Goal: Complete application form

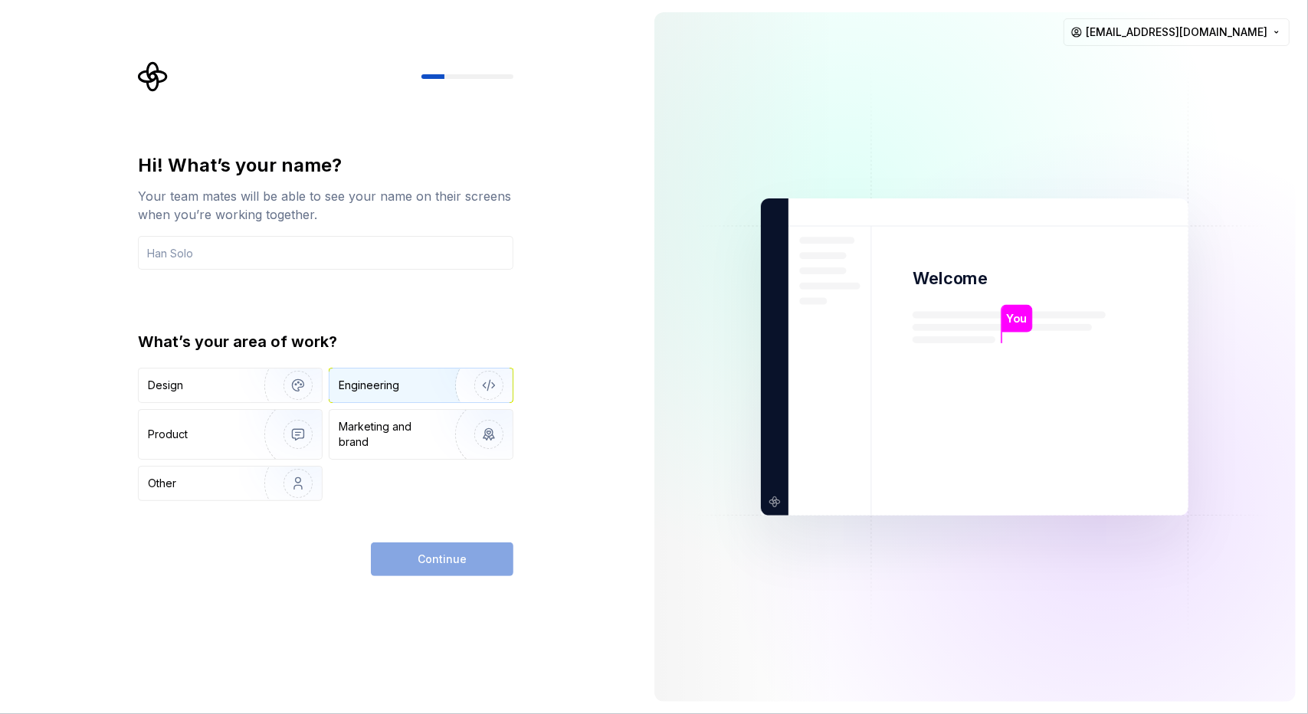
click at [349, 375] on div "Engineering" at bounding box center [421, 386] width 183 height 34
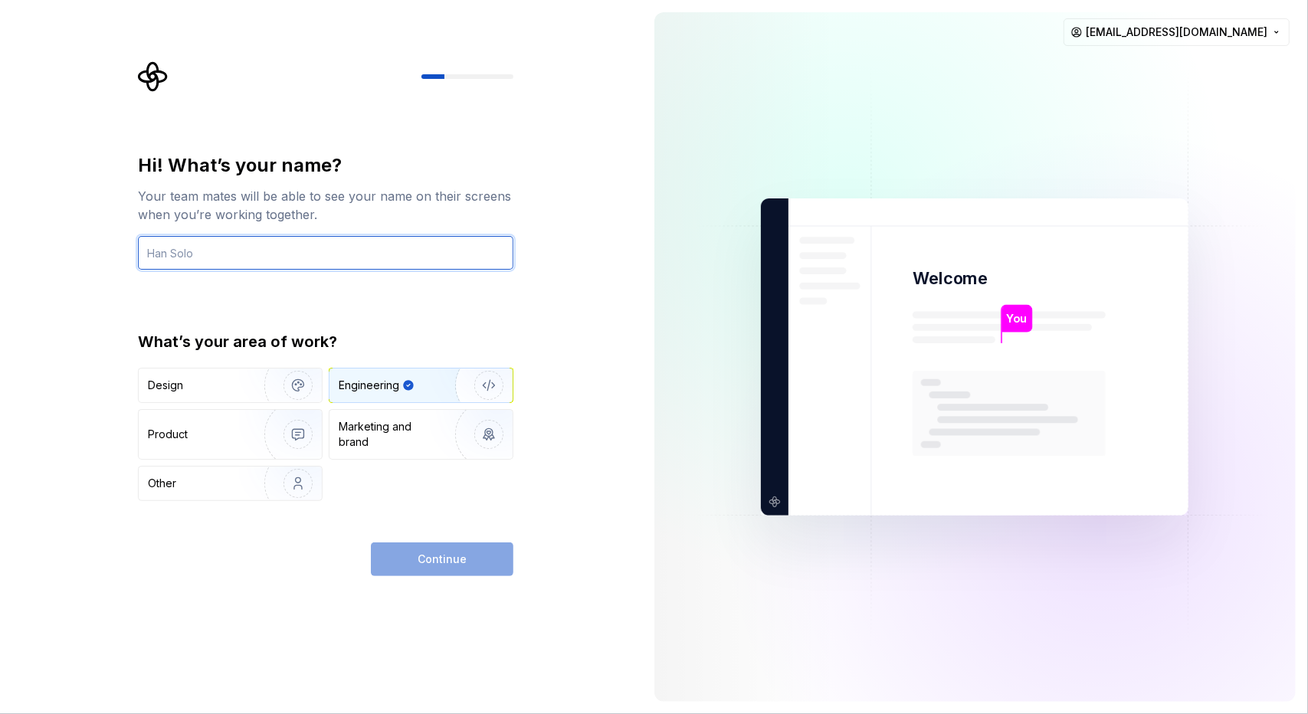
click at [196, 245] on input "text" at bounding box center [326, 253] width 376 height 34
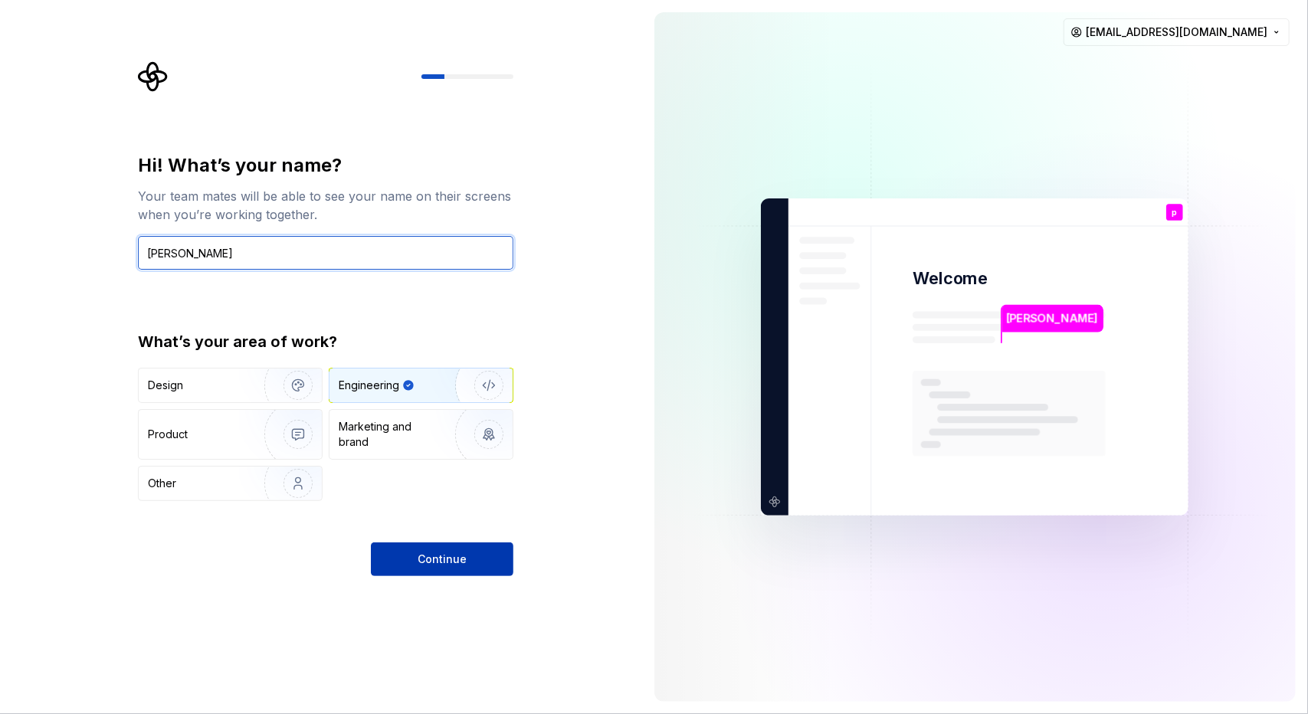
type input "[PERSON_NAME]"
click at [454, 553] on span "Continue" at bounding box center [442, 559] width 49 height 15
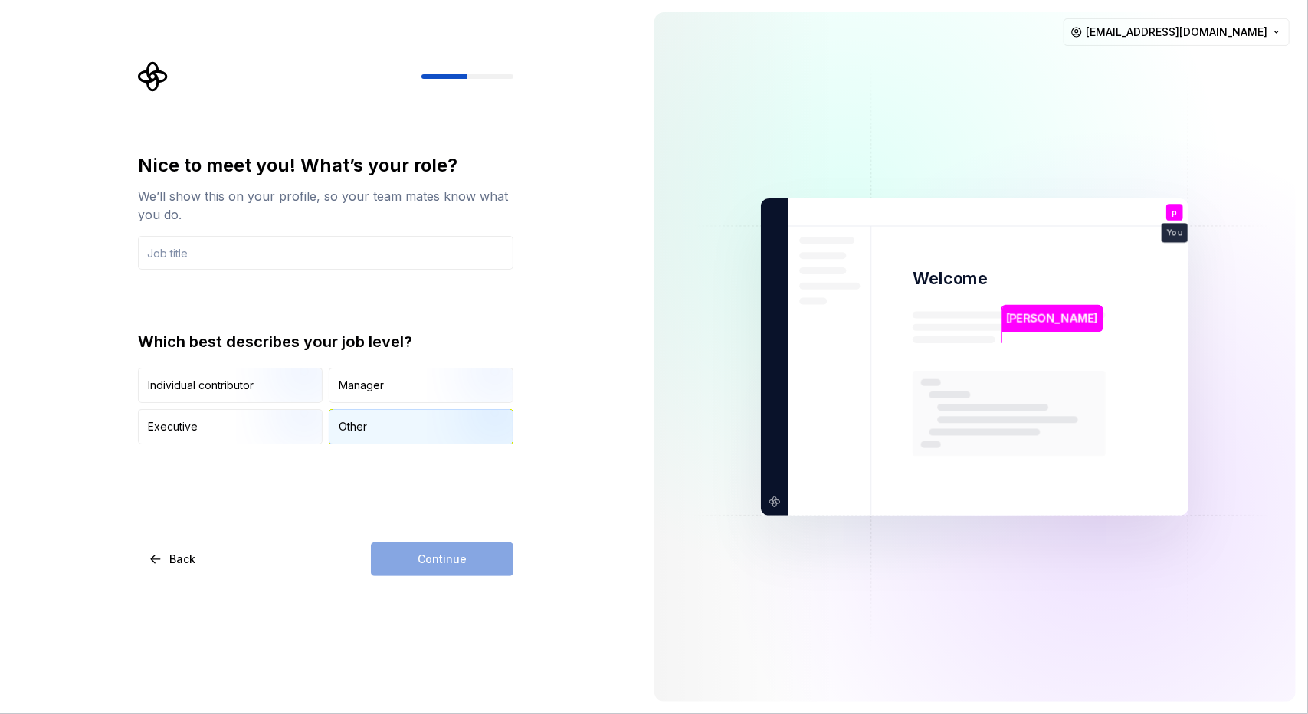
click at [406, 417] on div "Other" at bounding box center [421, 427] width 183 height 34
click at [239, 405] on div "Individual contributor Manager Executive Other" at bounding box center [326, 406] width 376 height 77
click at [262, 437] on img "button" at bounding box center [285, 446] width 98 height 103
click at [192, 258] on input "text" at bounding box center [326, 253] width 376 height 34
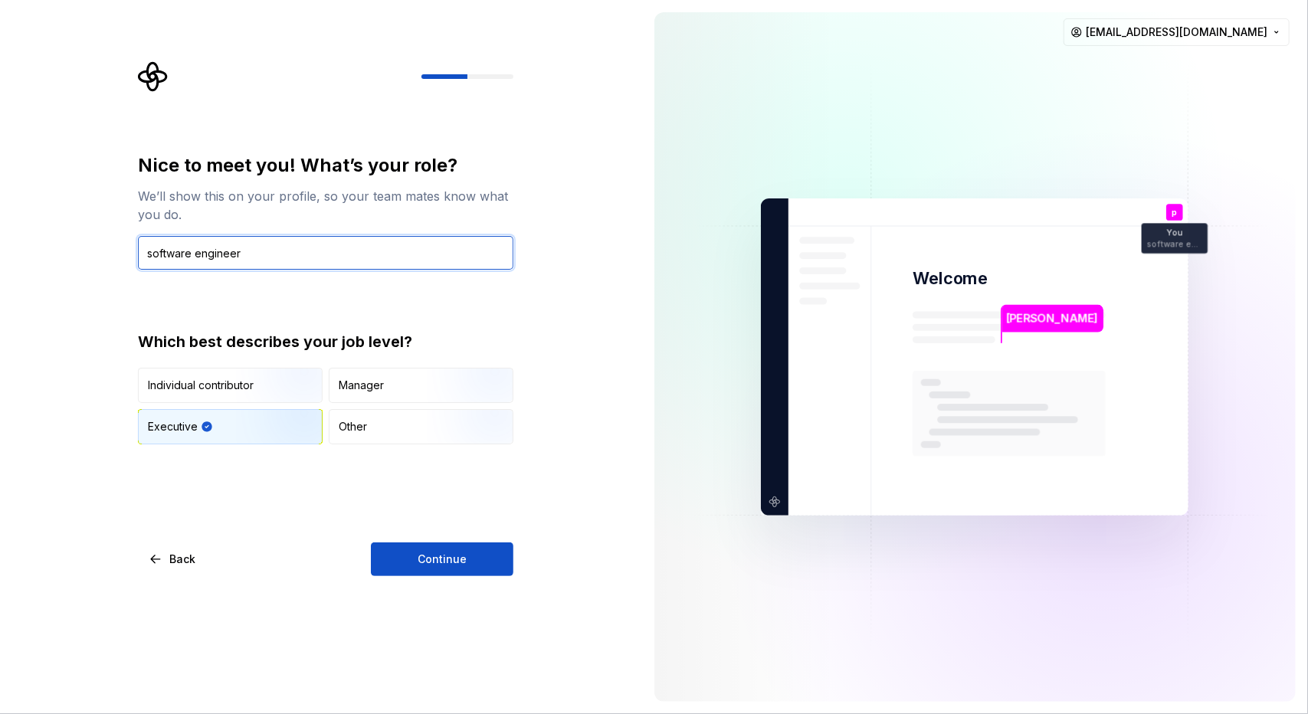
type input "software engineer"
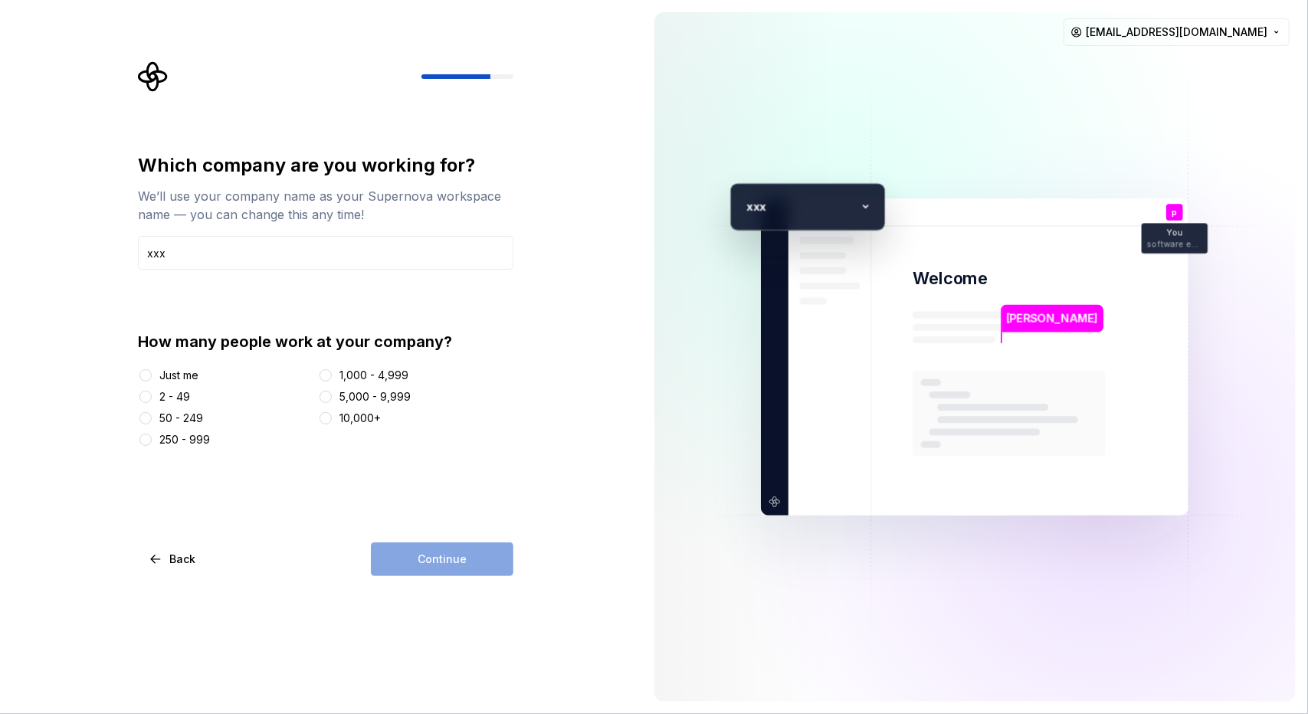
type input "xxx"
click at [149, 370] on button "Just me" at bounding box center [145, 375] width 12 height 12
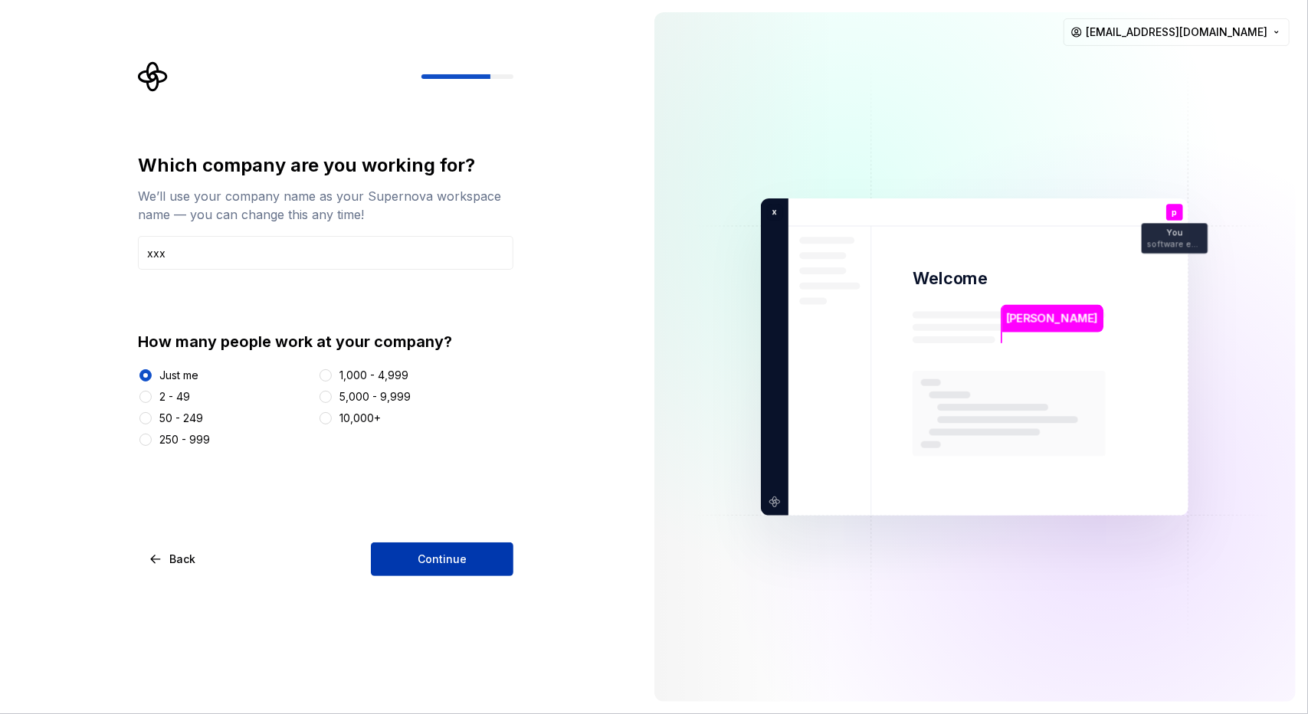
click at [451, 557] on span "Continue" at bounding box center [442, 559] width 49 height 15
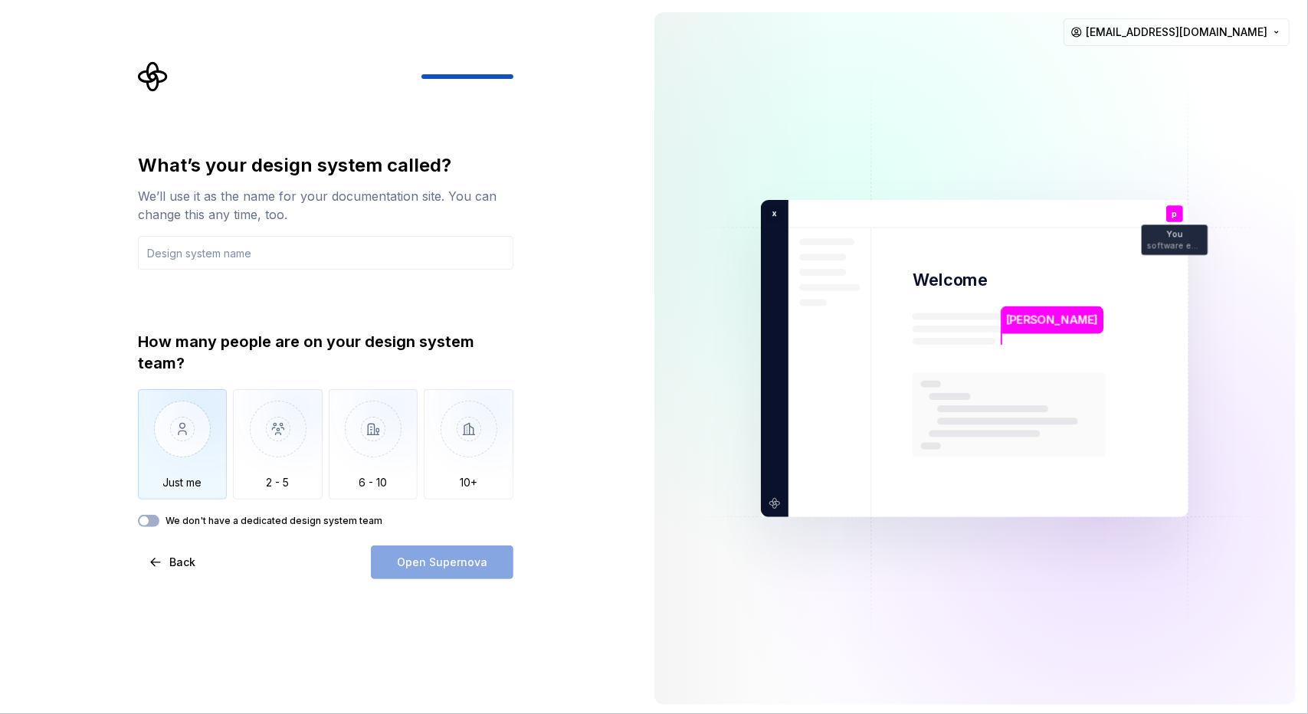
click at [161, 485] on img "button" at bounding box center [183, 440] width 90 height 103
click at [195, 248] on input "text" at bounding box center [326, 253] width 376 height 34
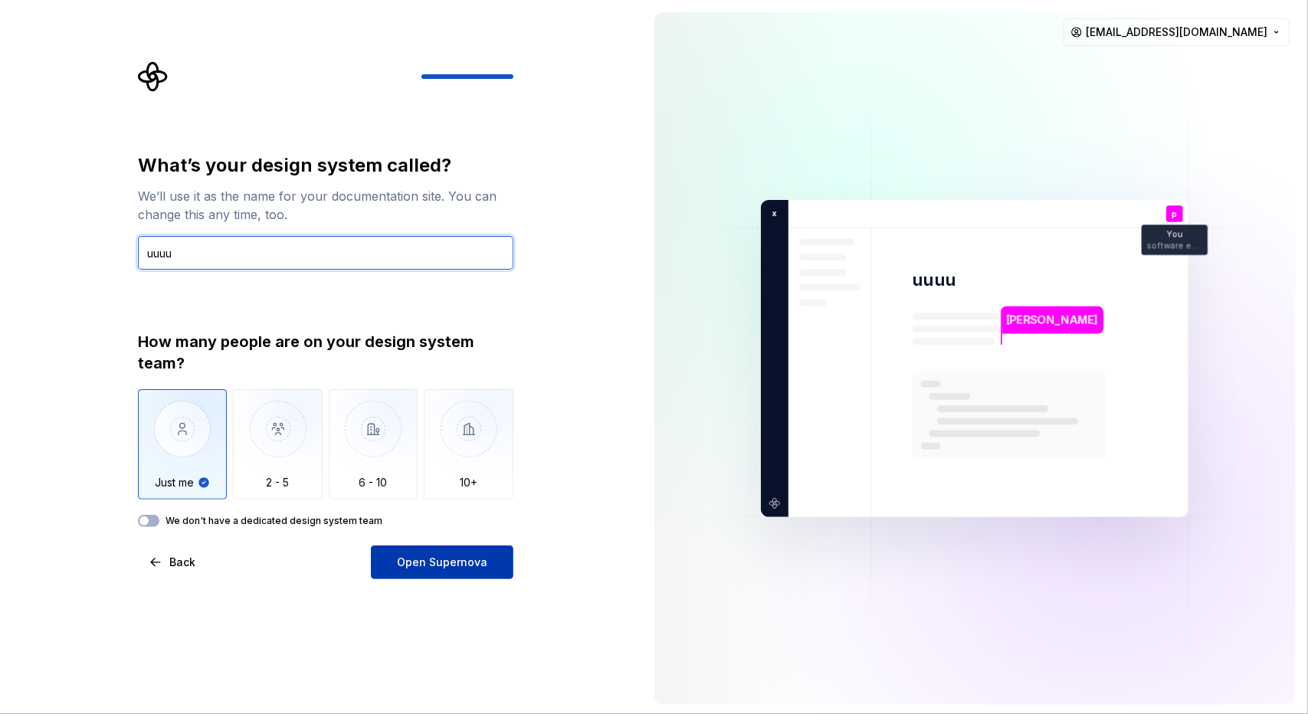
type input "uuuu"
click at [458, 550] on button "Open Supernova" at bounding box center [442, 563] width 143 height 34
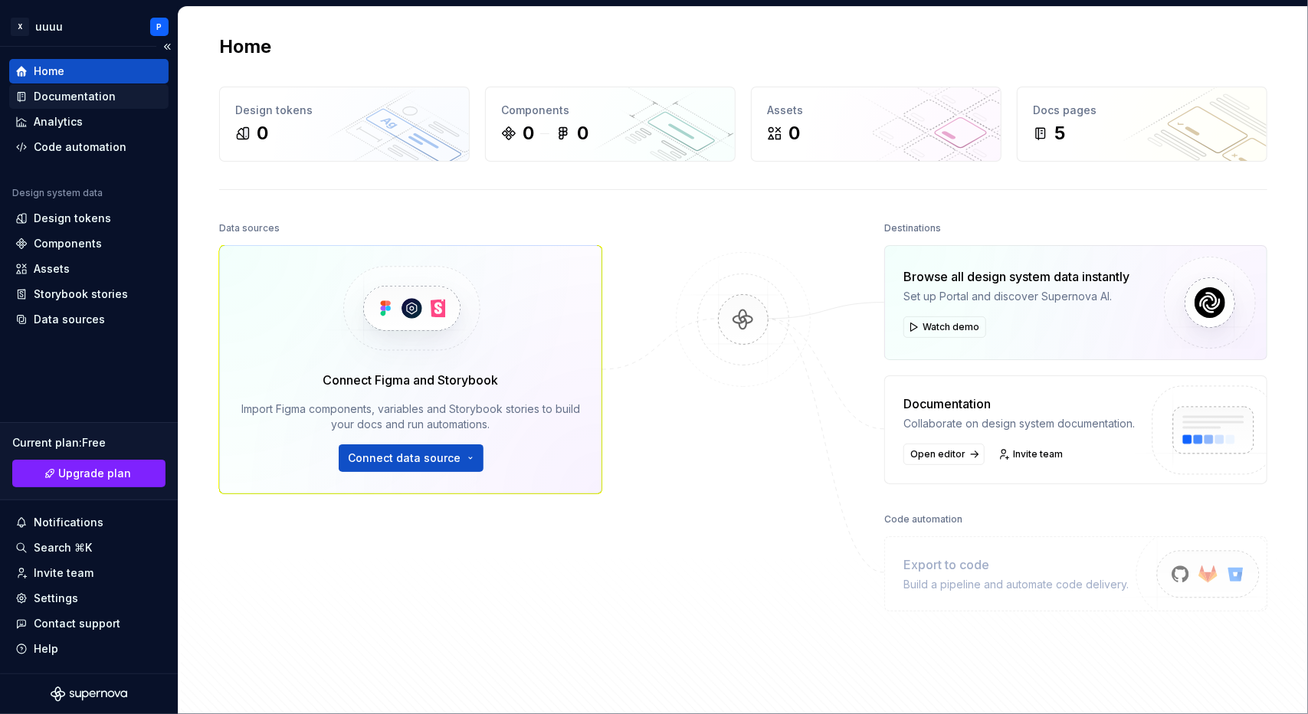
click at [98, 103] on div "Documentation" at bounding box center [75, 96] width 82 height 15
